Goal: Obtain resource: Download file/media

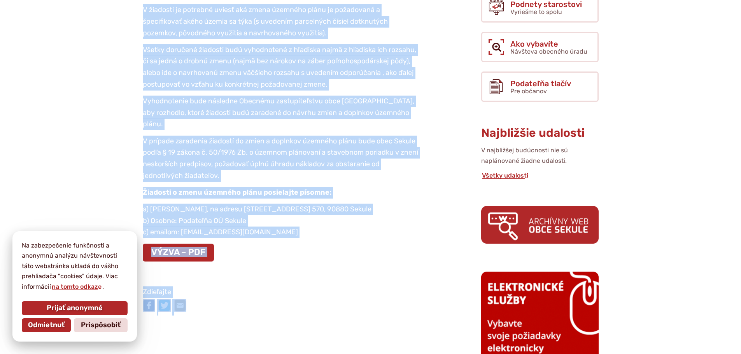
scroll to position [312, 0]
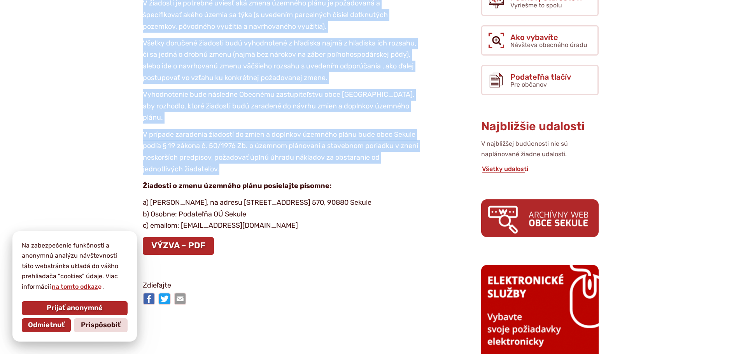
drag, startPoint x: 142, startPoint y: 104, endPoint x: 347, endPoint y: 150, distance: 209.8
click at [347, 150] on article "Výzva na predkladanie žiadostí na zmenu a doplnenie Územného plánu obce Sekule …" at bounding box center [286, 107] width 363 height 403
copy article "Výzva na predkladanie žiadostí na zmenu a doplnenie Územného plánu obce Sekule …"
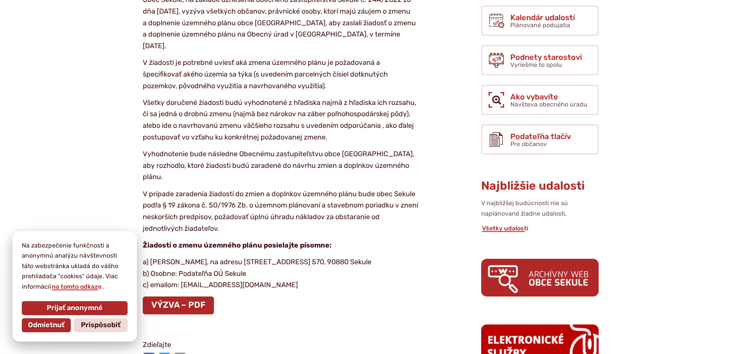
scroll to position [272, 0]
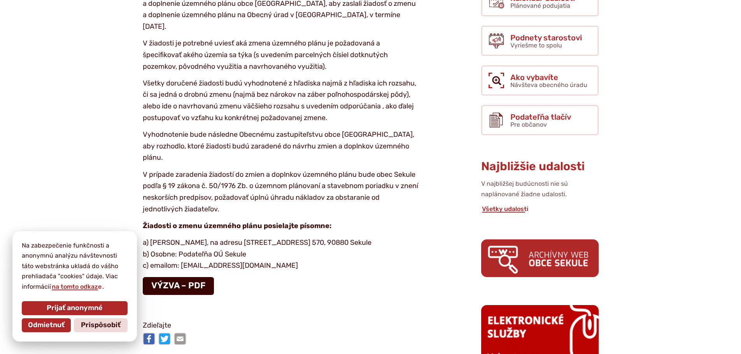
click at [190, 277] on link "VÝZVA – PDF" at bounding box center [178, 286] width 71 height 18
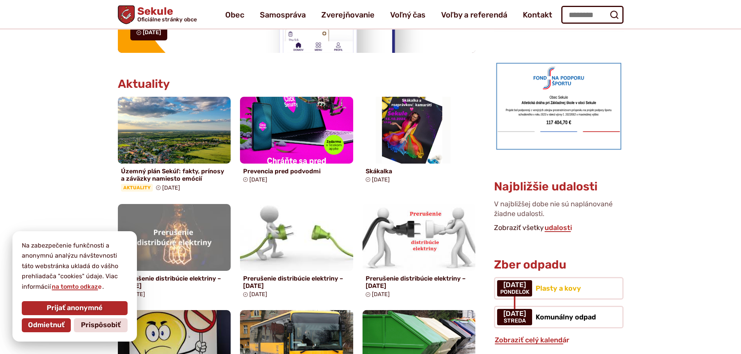
scroll to position [311, 0]
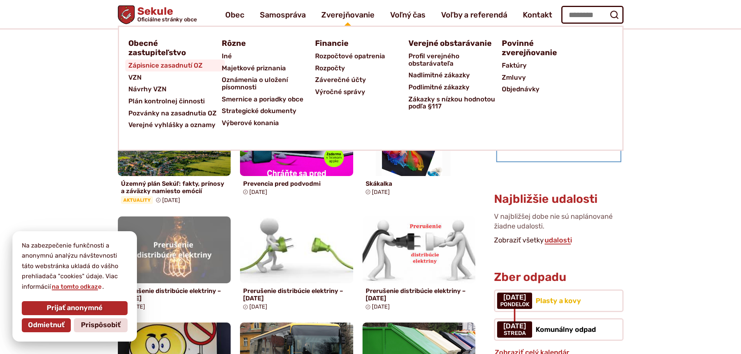
click at [191, 69] on span "Zápisnice zasadnutí OZ" at bounding box center [165, 65] width 74 height 12
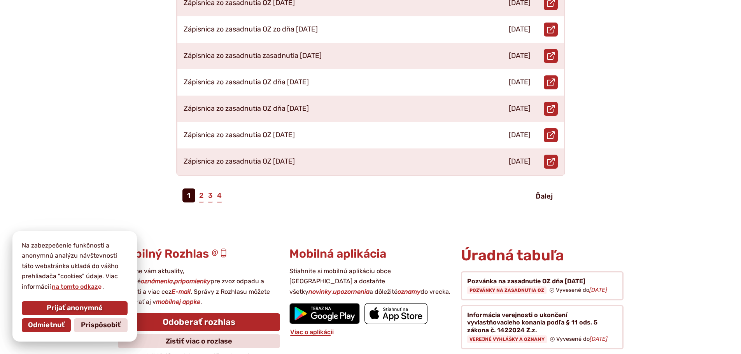
scroll to position [389, 0]
click at [202, 188] on link "2" at bounding box center [201, 195] width 6 height 14
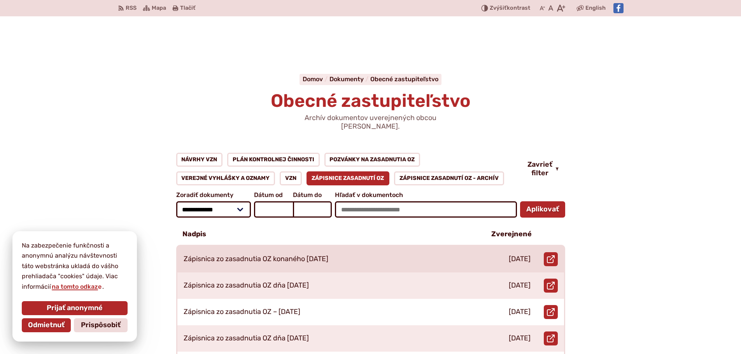
scroll to position [117, 0]
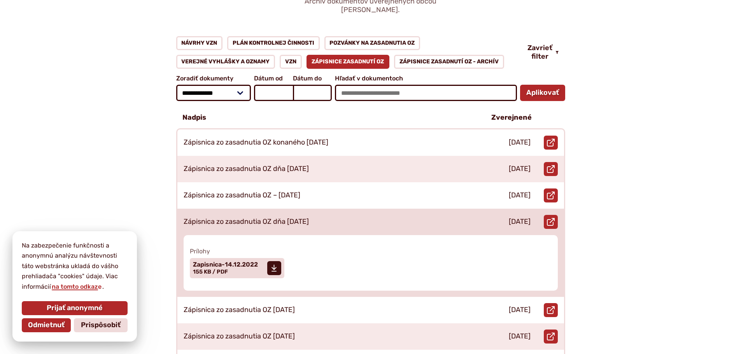
click at [297, 218] on p "Zápisnica zo zasadnutia OZ dňa [DATE]" at bounding box center [245, 222] width 125 height 9
click at [217, 262] on span "Zapisnica-14.12.2022" at bounding box center [225, 265] width 65 height 6
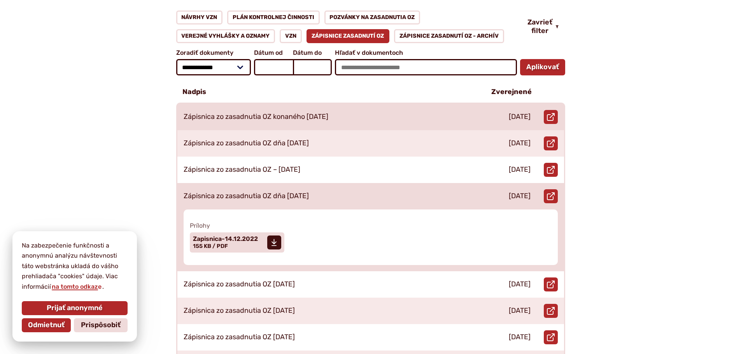
scroll to position [155, 0]
